Goal: Consume media (video, audio)

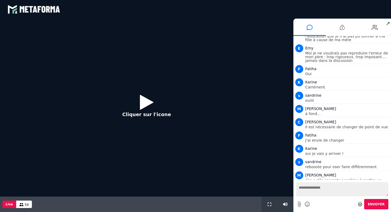
scroll to position [424, 0]
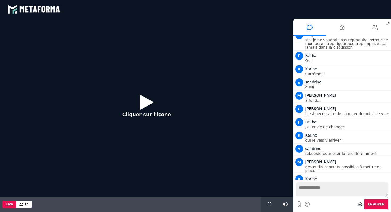
click at [141, 104] on icon at bounding box center [147, 102] width 14 height 17
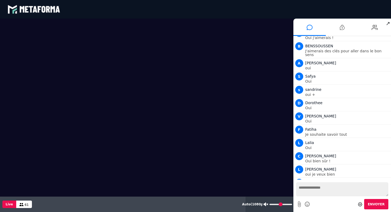
scroll to position [597, 0]
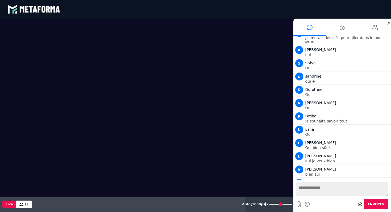
drag, startPoint x: 286, startPoint y: 205, endPoint x: 270, endPoint y: 205, distance: 15.7
click at [270, 205] on input "range" at bounding box center [281, 204] width 23 height 1
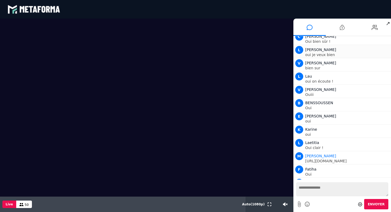
scroll to position [717, 0]
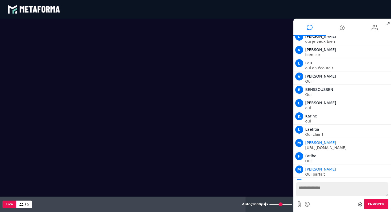
click at [283, 205] on input "range" at bounding box center [281, 204] width 23 height 1
click at [278, 206] on input "range" at bounding box center [280, 204] width 23 height 1
click at [275, 206] on input "range" at bounding box center [280, 204] width 23 height 1
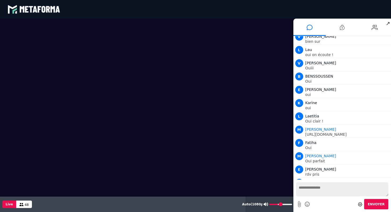
drag, startPoint x: 276, startPoint y: 206, endPoint x: 278, endPoint y: 205, distance: 2.7
click at [278, 205] on input "range" at bounding box center [280, 204] width 23 height 1
click at [317, 188] on textarea at bounding box center [342, 190] width 93 height 14
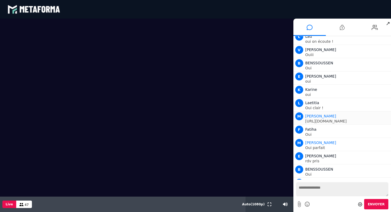
click at [343, 120] on p "[URL][DOMAIN_NAME]" at bounding box center [348, 122] width 85 height 4
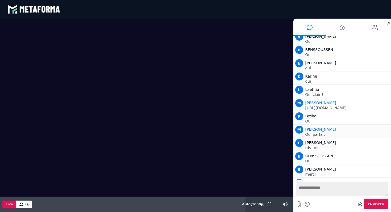
scroll to position [770, 0]
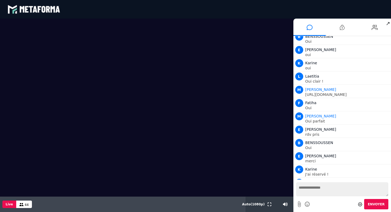
click at [309, 187] on textarea at bounding box center [342, 190] width 93 height 14
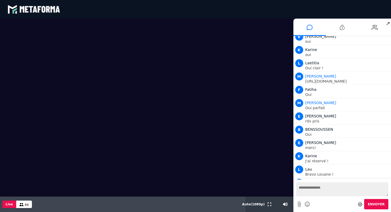
click at [340, 186] on p "[URL][DOMAIN_NAME]" at bounding box center [348, 188] width 85 height 4
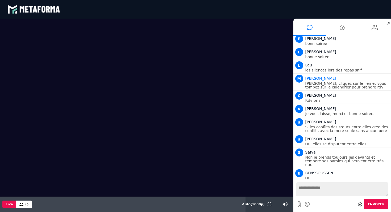
scroll to position [1105, 0]
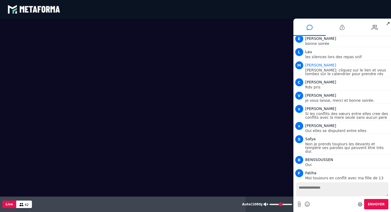
drag, startPoint x: 278, startPoint y: 204, endPoint x: 239, endPoint y: 204, distance: 38.6
click at [270, 204] on input "range" at bounding box center [281, 204] width 23 height 1
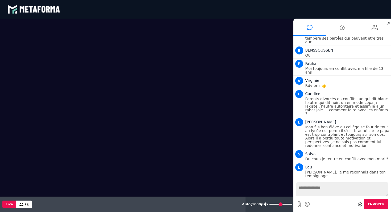
scroll to position [1254, 0]
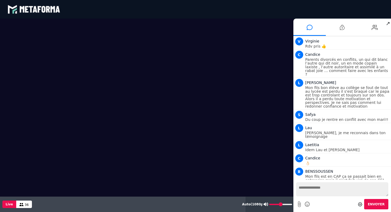
click at [282, 204] on input "range" at bounding box center [280, 204] width 23 height 1
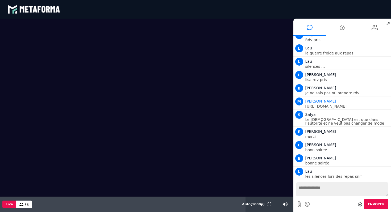
scroll to position [972, 0]
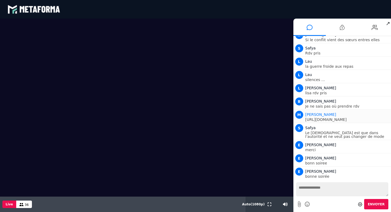
click at [340, 118] on p "[URL][DOMAIN_NAME]" at bounding box center [348, 120] width 85 height 4
click at [353, 177] on span "Nouveaux messages" at bounding box center [344, 176] width 37 height 4
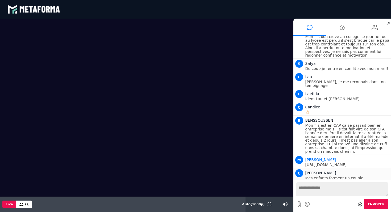
scroll to position [1318, 0]
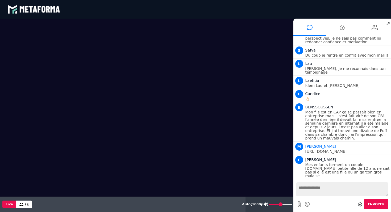
click at [290, 204] on input "range" at bounding box center [280, 204] width 23 height 1
click at [269, 205] on input "range" at bounding box center [280, 204] width 23 height 1
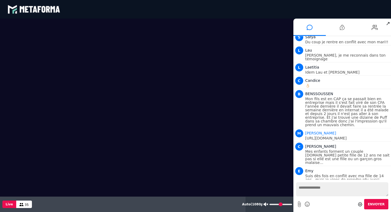
scroll to position [1345, 0]
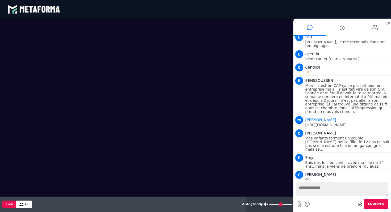
click at [268, 205] on icon at bounding box center [266, 205] width 5 height 4
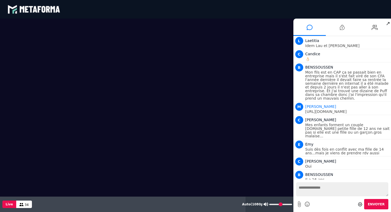
scroll to position [1375, 0]
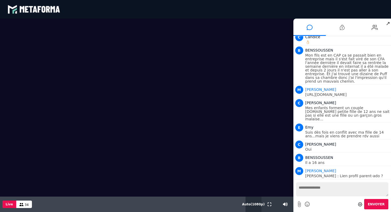
drag, startPoint x: 280, startPoint y: 202, endPoint x: 260, endPoint y: 202, distance: 20.0
click at [261, 202] on div "Auto ( 1080 p)" at bounding box center [270, 204] width 48 height 15
click at [267, 204] on icon at bounding box center [266, 205] width 5 height 4
type input "*"
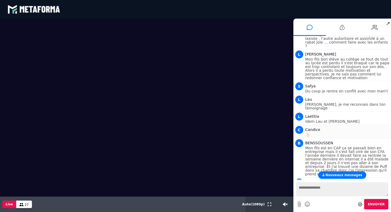
scroll to position [1316, 0]
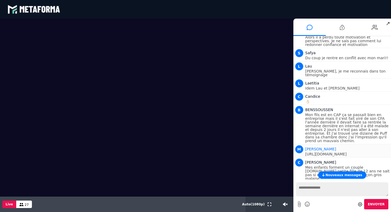
click at [334, 153] on p "[URL][DOMAIN_NAME]" at bounding box center [348, 155] width 85 height 4
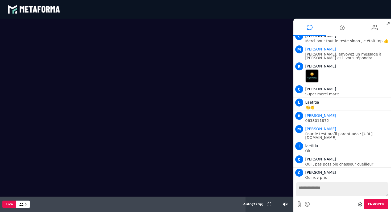
scroll to position [1986, 0]
